Goal: Task Accomplishment & Management: Use online tool/utility

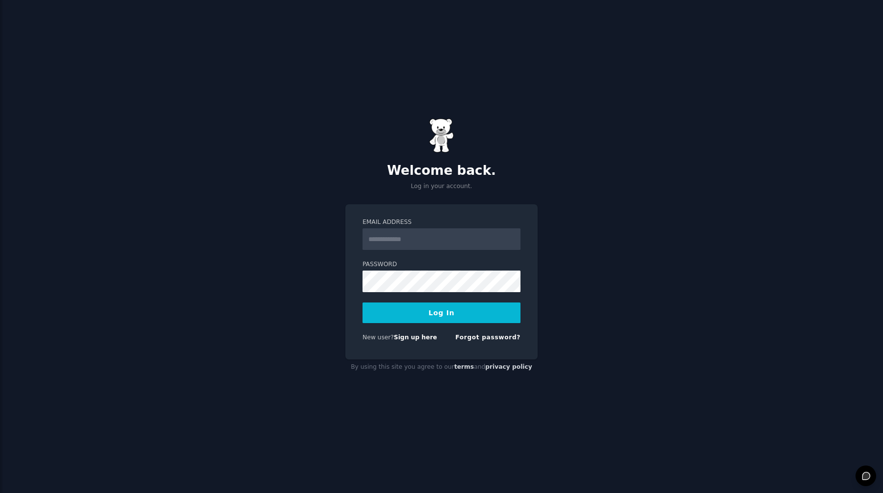
click at [431, 239] on input "Email Address" at bounding box center [442, 239] width 158 height 22
click at [445, 239] on input "**********" at bounding box center [442, 239] width 158 height 22
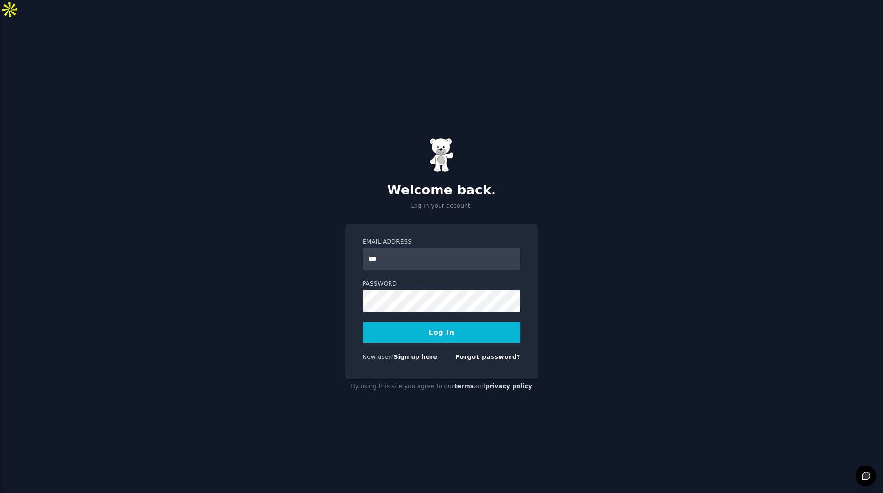
type input "**********"
click at [444, 322] on button "Log In" at bounding box center [442, 332] width 158 height 21
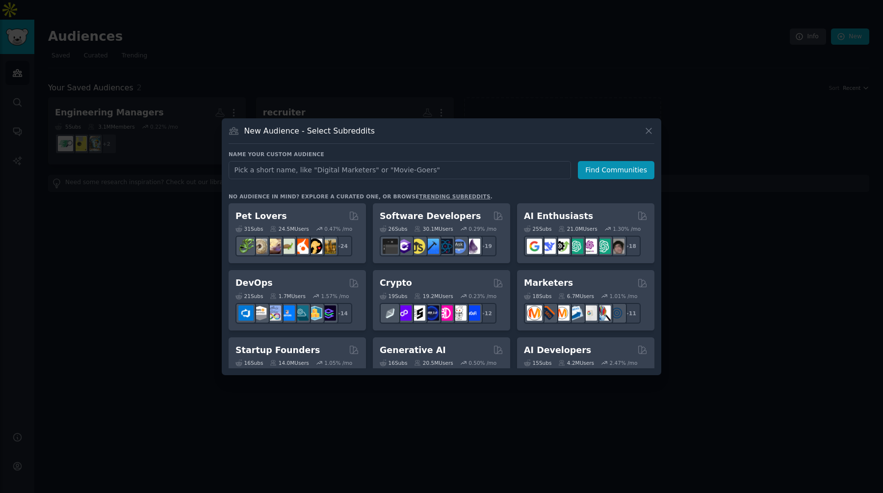
click at [416, 174] on input "text" at bounding box center [400, 170] width 343 height 18
type input "forward deployed"
click button "Find Communities" at bounding box center [616, 170] width 77 height 18
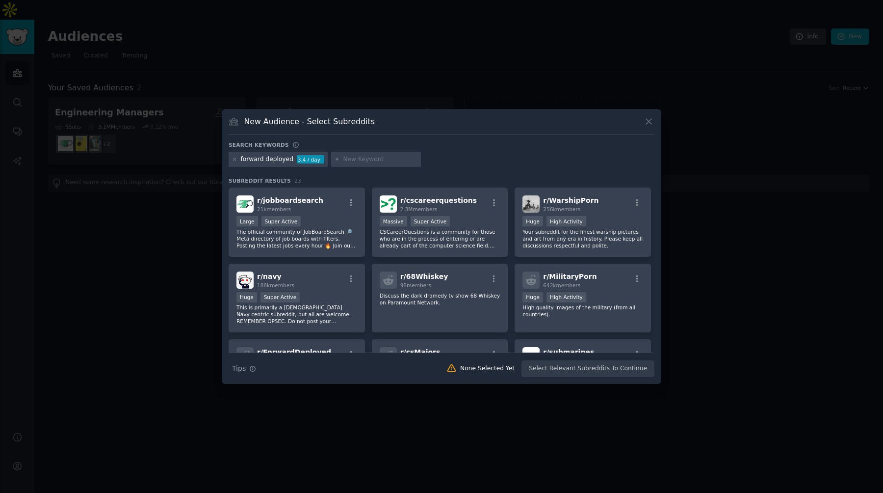
click at [267, 155] on div "forward deployed" at bounding box center [267, 159] width 53 height 9
click at [279, 168] on div "forward deployed 3.4 / day" at bounding box center [442, 161] width 426 height 19
click at [279, 158] on div "forward deployed" at bounding box center [267, 159] width 53 height 9
click at [377, 160] on input "text" at bounding box center [380, 159] width 75 height 9
type input "forward deployed engineer"
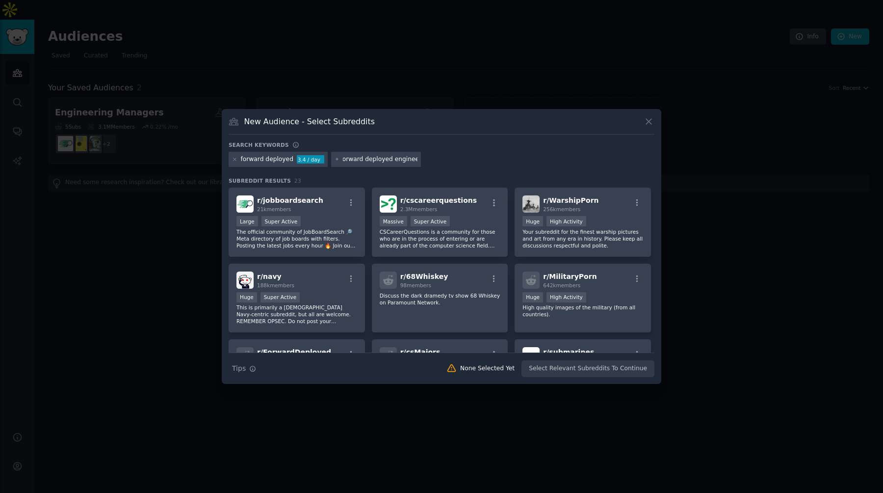
scroll to position [0, 9]
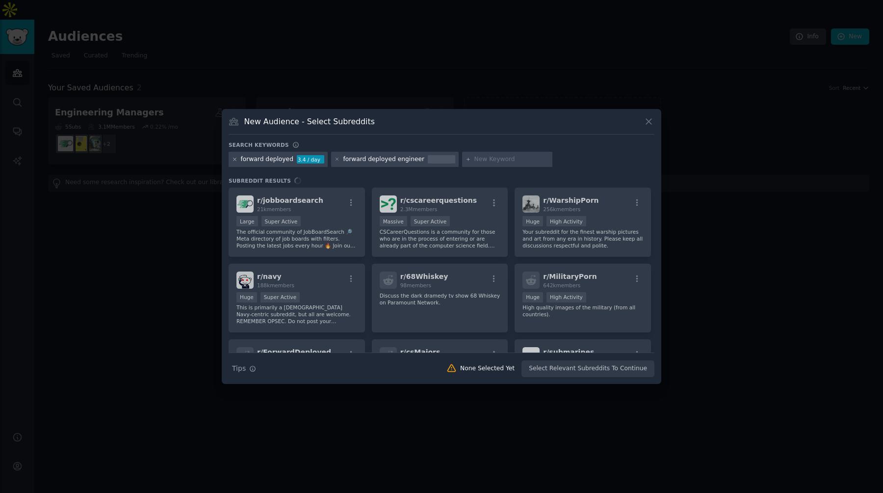
click at [237, 161] on icon at bounding box center [234, 159] width 5 height 5
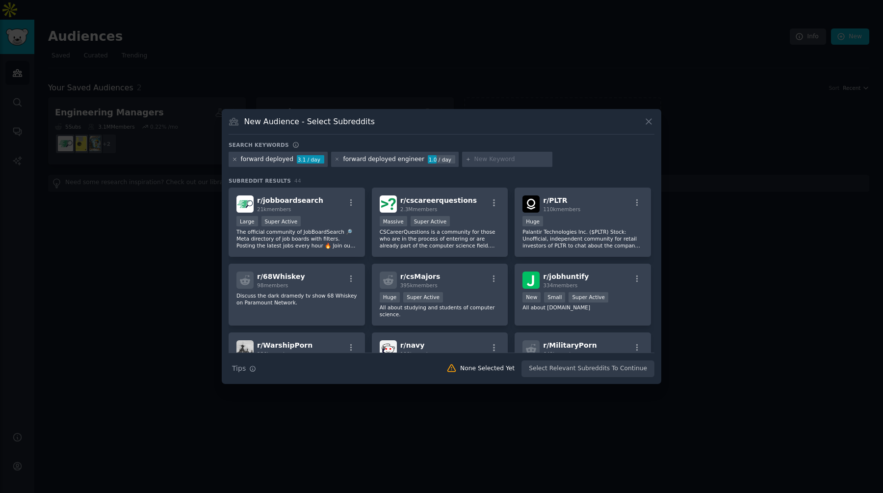
click at [237, 160] on icon at bounding box center [234, 159] width 5 height 5
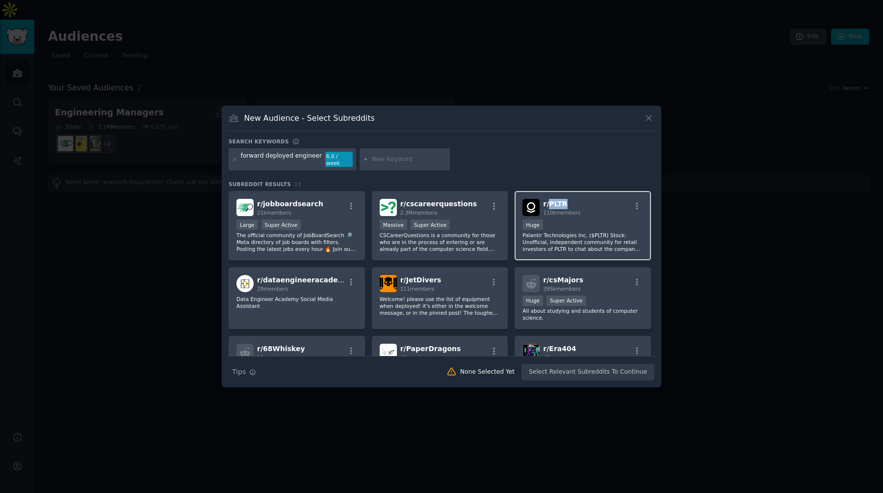
click at [555, 200] on span "r/ PLTR" at bounding box center [555, 204] width 24 height 8
